Goal: Information Seeking & Learning: Find specific page/section

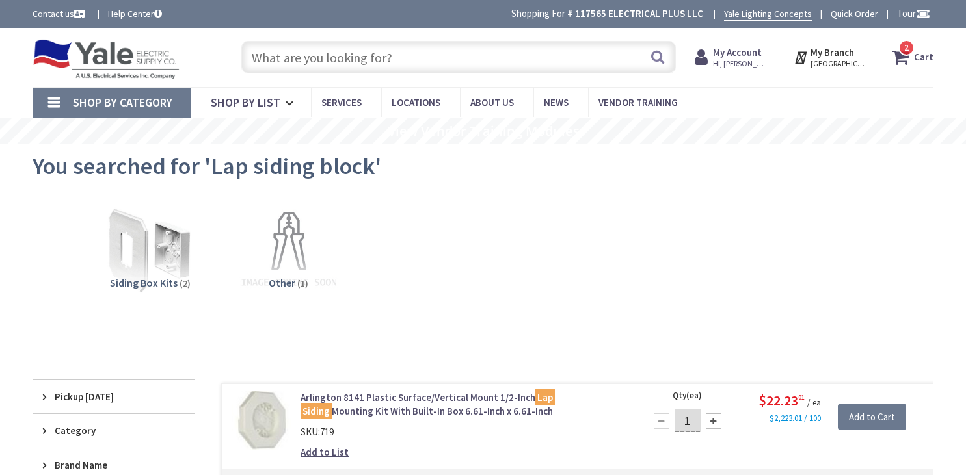
click at [418, 53] on input "text" at bounding box center [458, 57] width 434 height 33
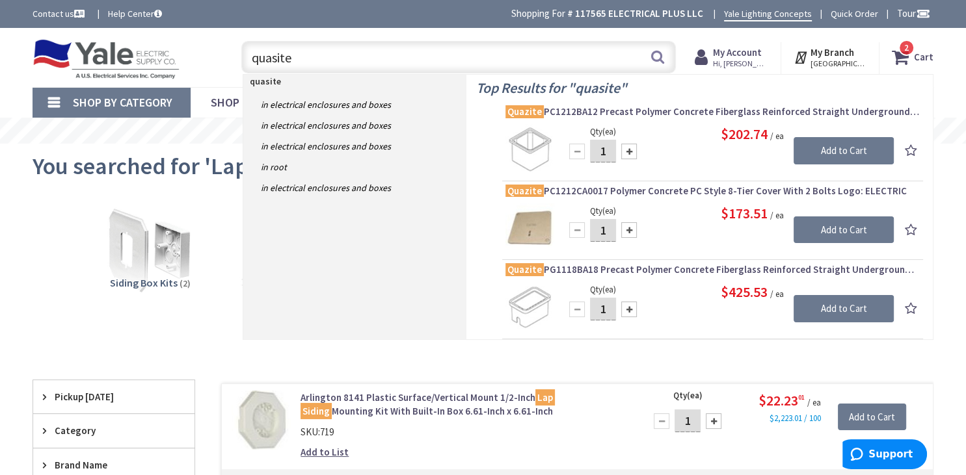
drag, startPoint x: 293, startPoint y: 61, endPoint x: 220, endPoint y: 72, distance: 73.0
click at [241, 61] on input "quasite" at bounding box center [458, 57] width 434 height 33
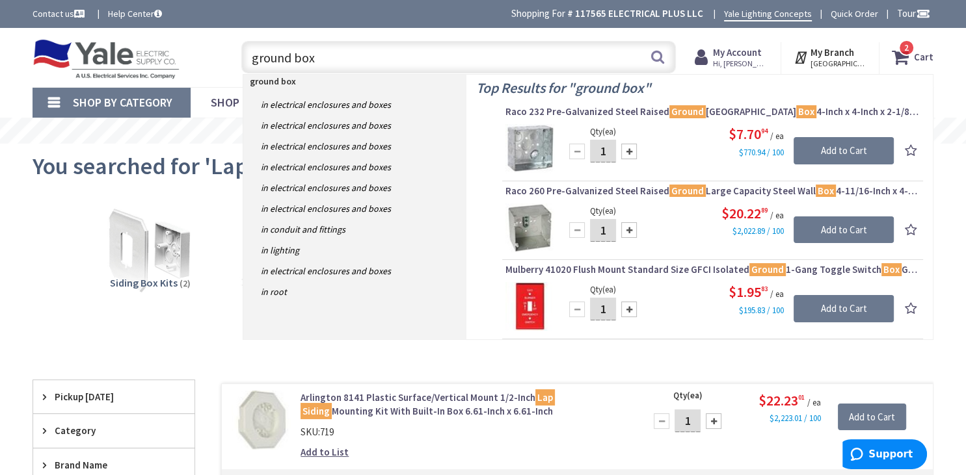
drag, startPoint x: 312, startPoint y: 60, endPoint x: 222, endPoint y: 73, distance: 90.8
click at [241, 62] on input "ground box" at bounding box center [458, 57] width 434 height 33
type input "flower pot"
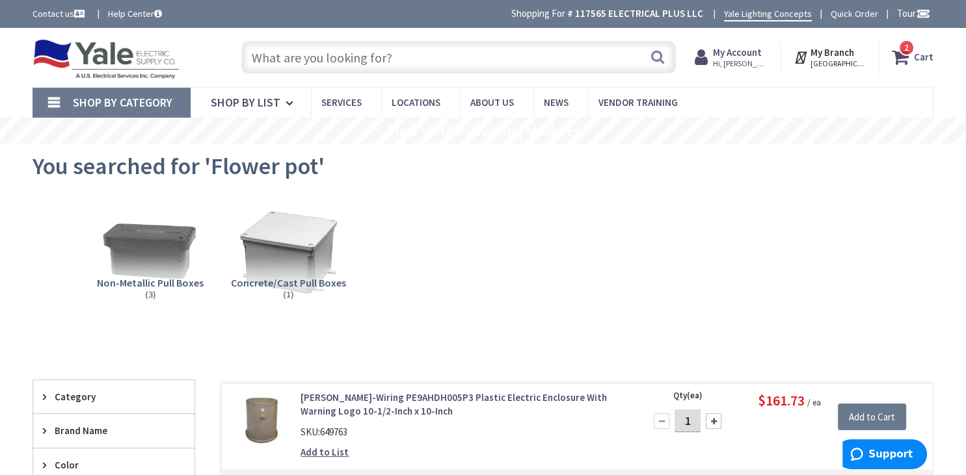
click at [431, 58] on input "text" at bounding box center [458, 57] width 434 height 33
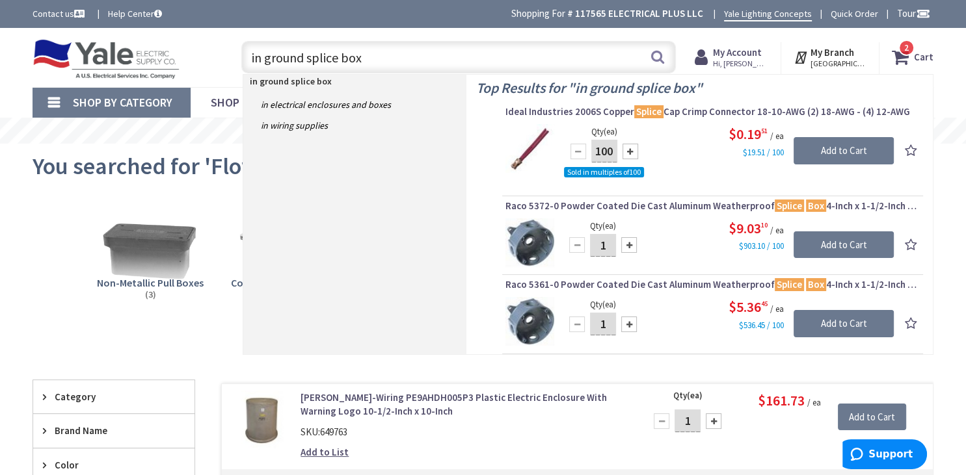
drag, startPoint x: 351, startPoint y: 59, endPoint x: 238, endPoint y: 64, distance: 113.3
click at [243, 63] on input "in ground splice box" at bounding box center [458, 57] width 434 height 33
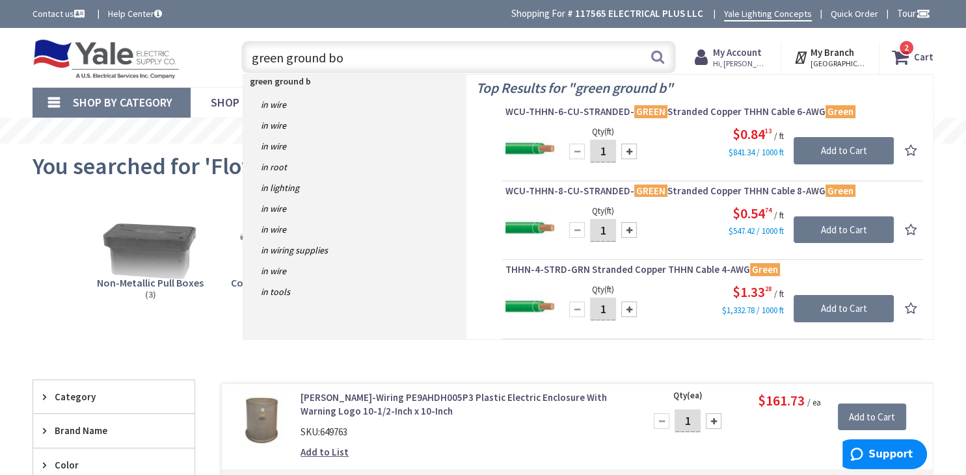
type input "green ground box"
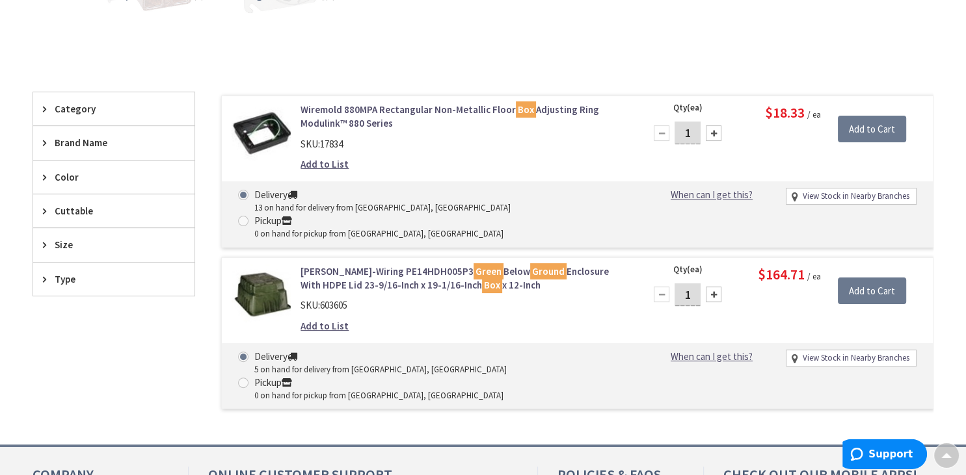
scroll to position [343, 0]
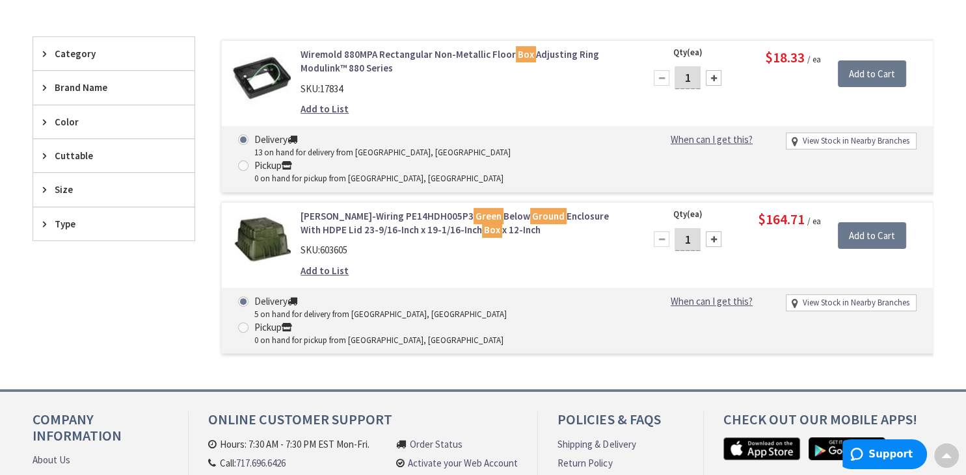
click at [266, 209] on img at bounding box center [261, 238] width 59 height 59
